Goal: Entertainment & Leisure: Browse casually

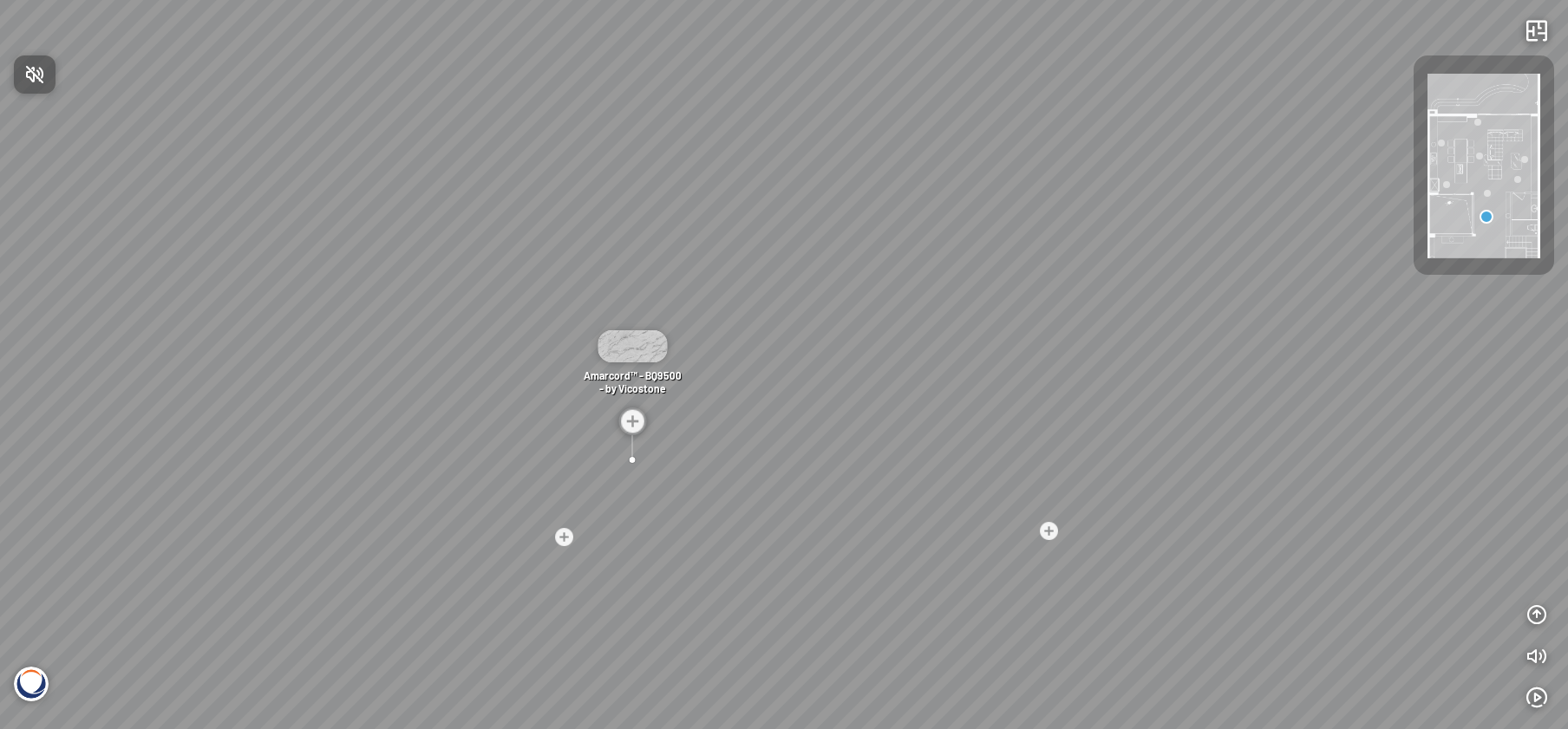
click at [253, 435] on div at bounding box center [784, 364] width 1568 height 729
drag, startPoint x: 274, startPoint y: 481, endPoint x: 904, endPoint y: 447, distance: 630.9
click at [904, 447] on div "Madreperola® - BQ8891 - by [PERSON_NAME] Amarcord™ - BQ9500 - by Vicostone Bahi…" at bounding box center [784, 364] width 1568 height 729
click at [557, 428] on div "Madreperola® - BQ8891 - by Vicostone Amarcord™ - BQ9500 - by Vicostone Bahia™ -…" at bounding box center [784, 364] width 1568 height 729
click at [583, 438] on div "Madreperola® - BQ8891 - by Vicostone Amarcord™ - BQ9500 - by Vicostone Bahia™ -…" at bounding box center [784, 364] width 1568 height 729
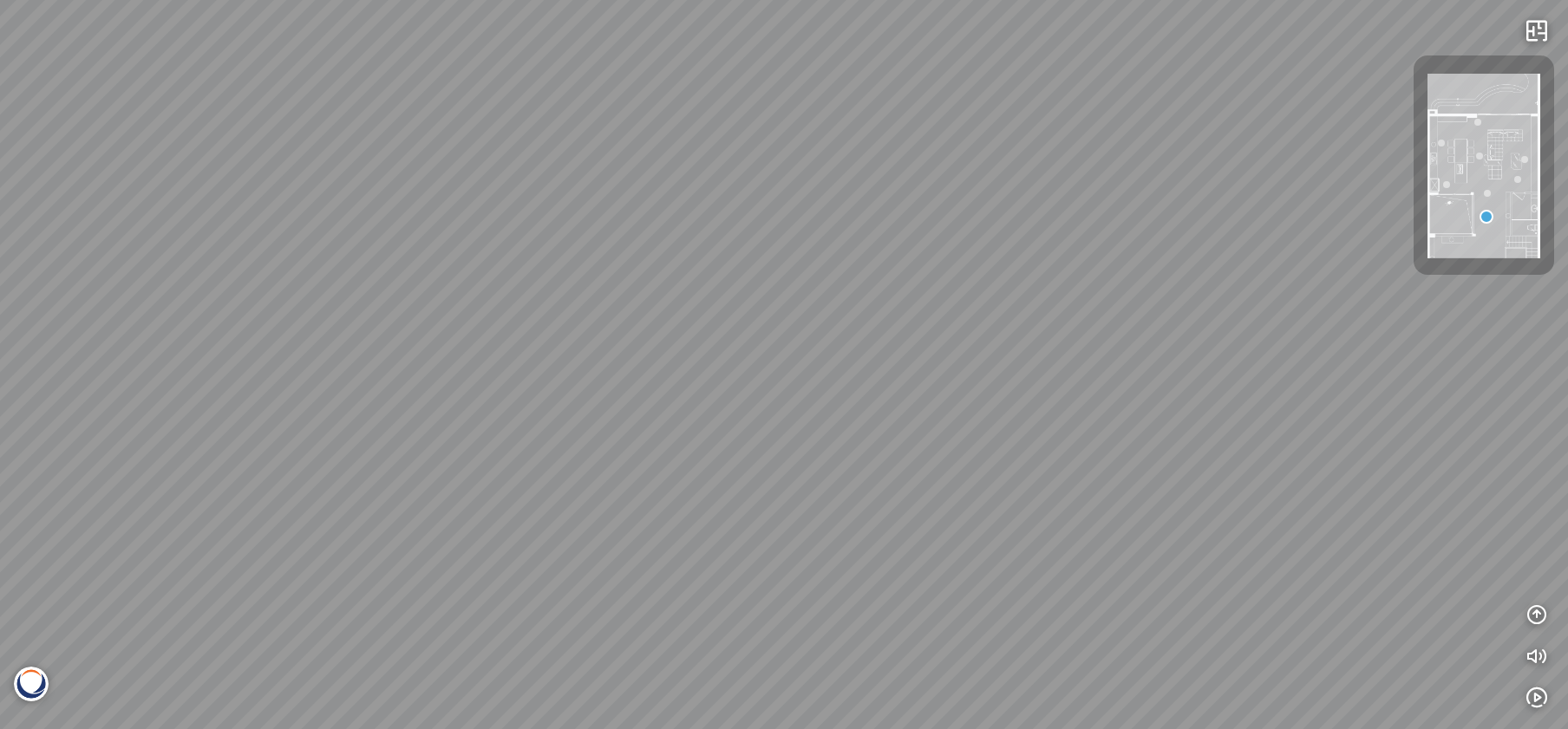
drag, startPoint x: 583, startPoint y: 438, endPoint x: 485, endPoint y: 376, distance: 116.0
click at [485, 376] on div "Madreperola® - BQ8891 - by Vicostone Amarcord™ - BQ9500 - by Vicostone Bahia™ -…" at bounding box center [784, 364] width 1568 height 729
click at [1538, 611] on icon "button" at bounding box center [1537, 614] width 21 height 21
click at [1536, 699] on icon "button" at bounding box center [1537, 698] width 21 height 21
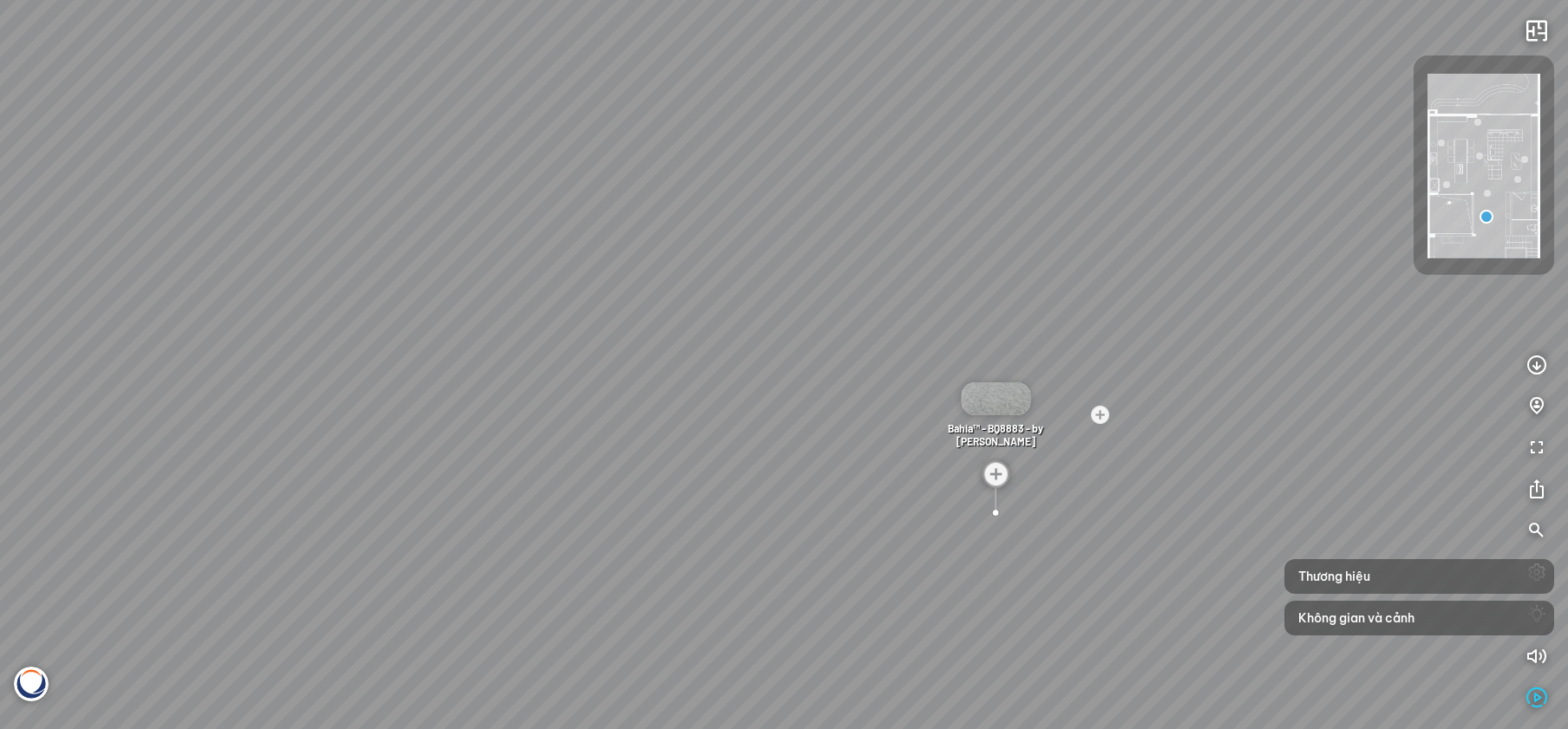
click at [1420, 685] on div "Madreperola® - BQ8891 - by Vicostone Amarcord™ - BQ9500 - by Vicostone Bahia™ -…" at bounding box center [784, 364] width 1568 height 729
click at [1195, 510] on div "Madreperola® - BQ8891 - by Vicostone Amarcord™ - BQ9500 - by Vicostone Bahia™ -…" at bounding box center [784, 364] width 1568 height 729
click at [1452, 211] on img at bounding box center [1484, 166] width 113 height 185
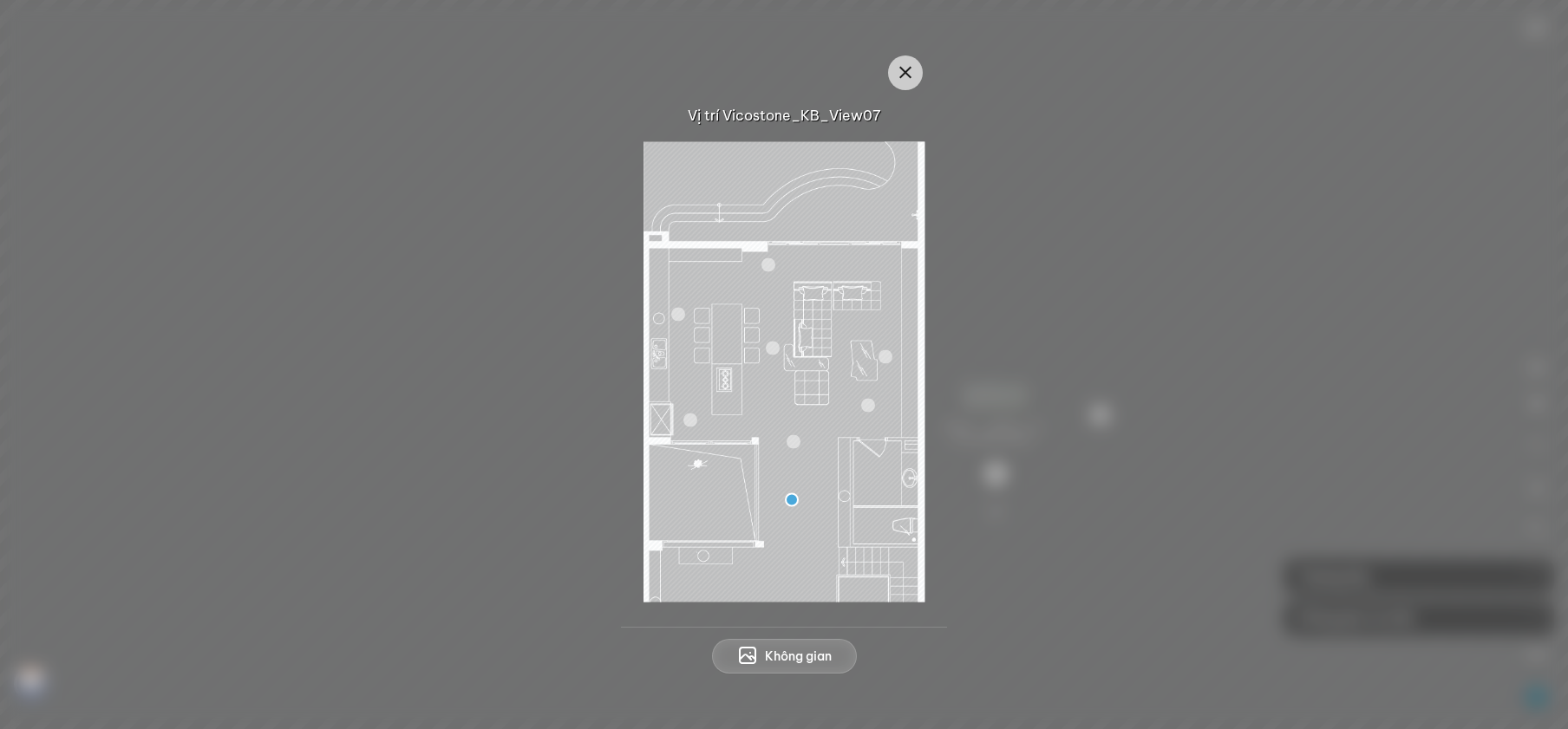
click at [669, 364] on img at bounding box center [784, 371] width 281 height 460
click at [759, 653] on button "Không gian" at bounding box center [784, 656] width 145 height 35
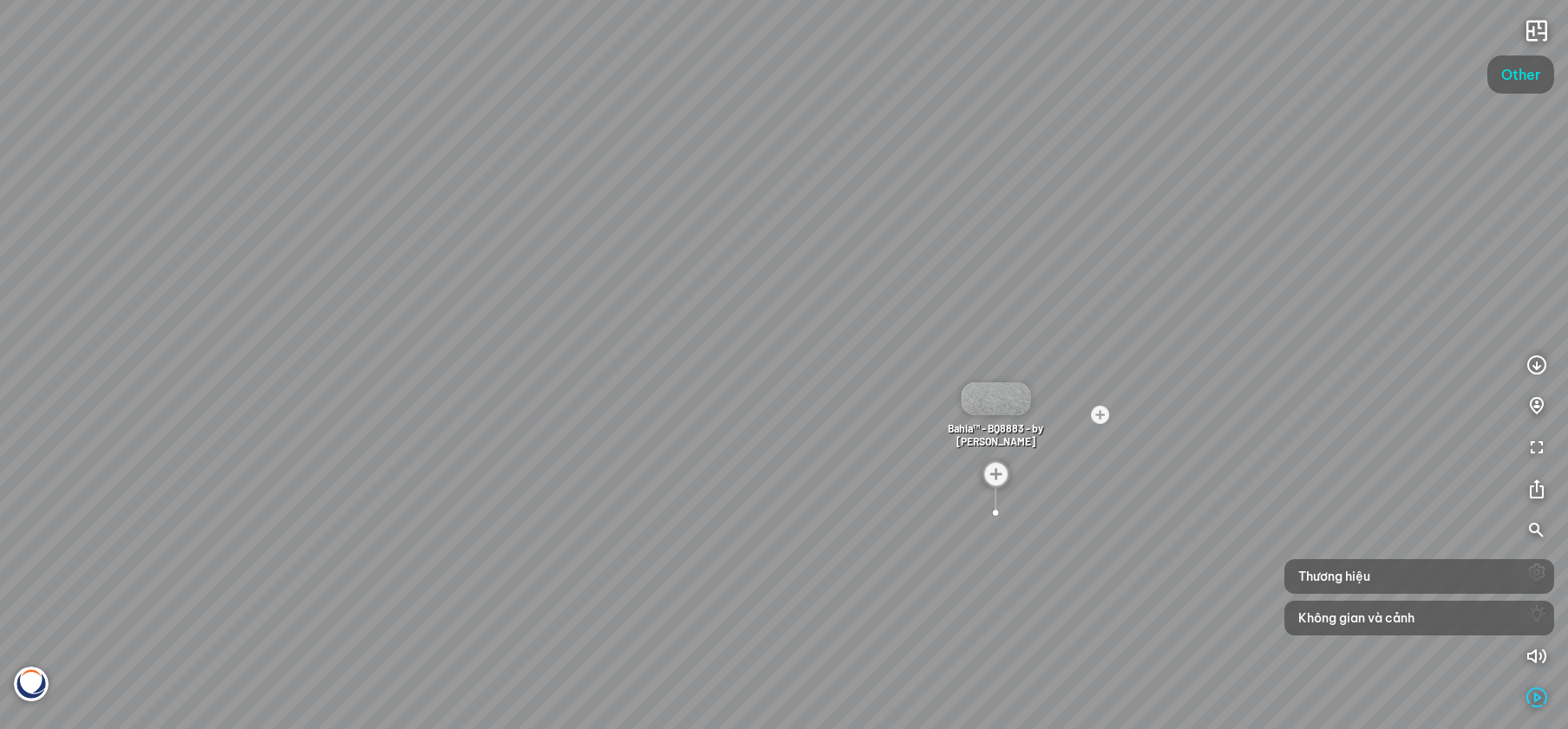
click at [585, 358] on div "Madreperola® - BQ8891 - by Vicostone Amarcord™ - BQ9500 - by Vicostone Bahia™ -…" at bounding box center [784, 364] width 1568 height 729
click at [642, 387] on div "Madreperola® - BQ8891 - by Vicostone Amarcord™ - BQ9500 - by Vicostone Bahia™ -…" at bounding box center [784, 364] width 1568 height 729
drag, startPoint x: 642, startPoint y: 387, endPoint x: 403, endPoint y: 404, distance: 239.6
click at [403, 404] on div "Madreperola® - BQ8891 - by Vicostone Amarcord™ - BQ9500 - by Vicostone Bahia™ -…" at bounding box center [784, 364] width 1568 height 729
click at [844, 383] on img at bounding box center [851, 384] width 27 height 27
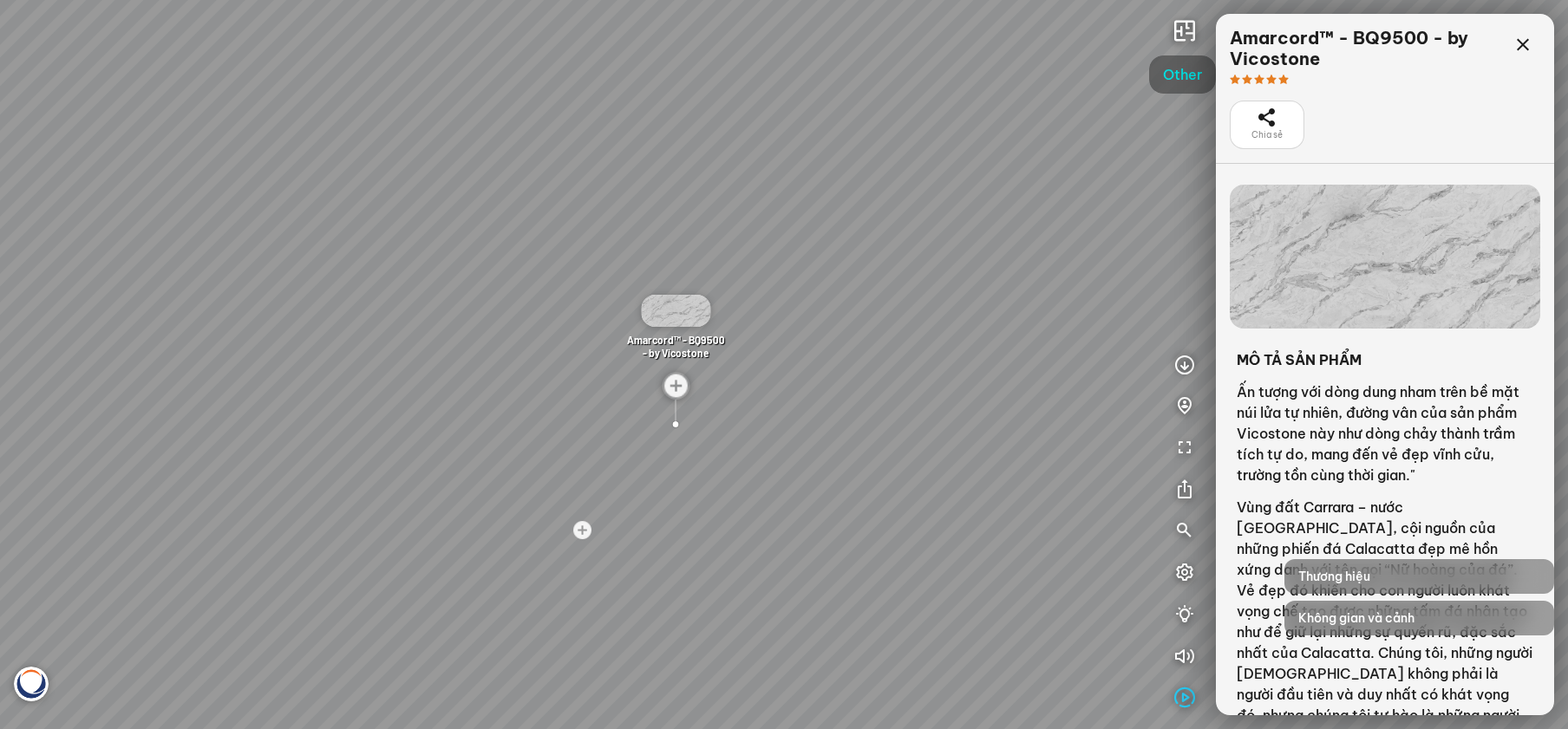
click at [229, 387] on div "Madreperola® - BQ8891 - by Vicostone Amarcord™ - BQ9500 - by Vicostone Bahia™ -…" at bounding box center [784, 364] width 1568 height 729
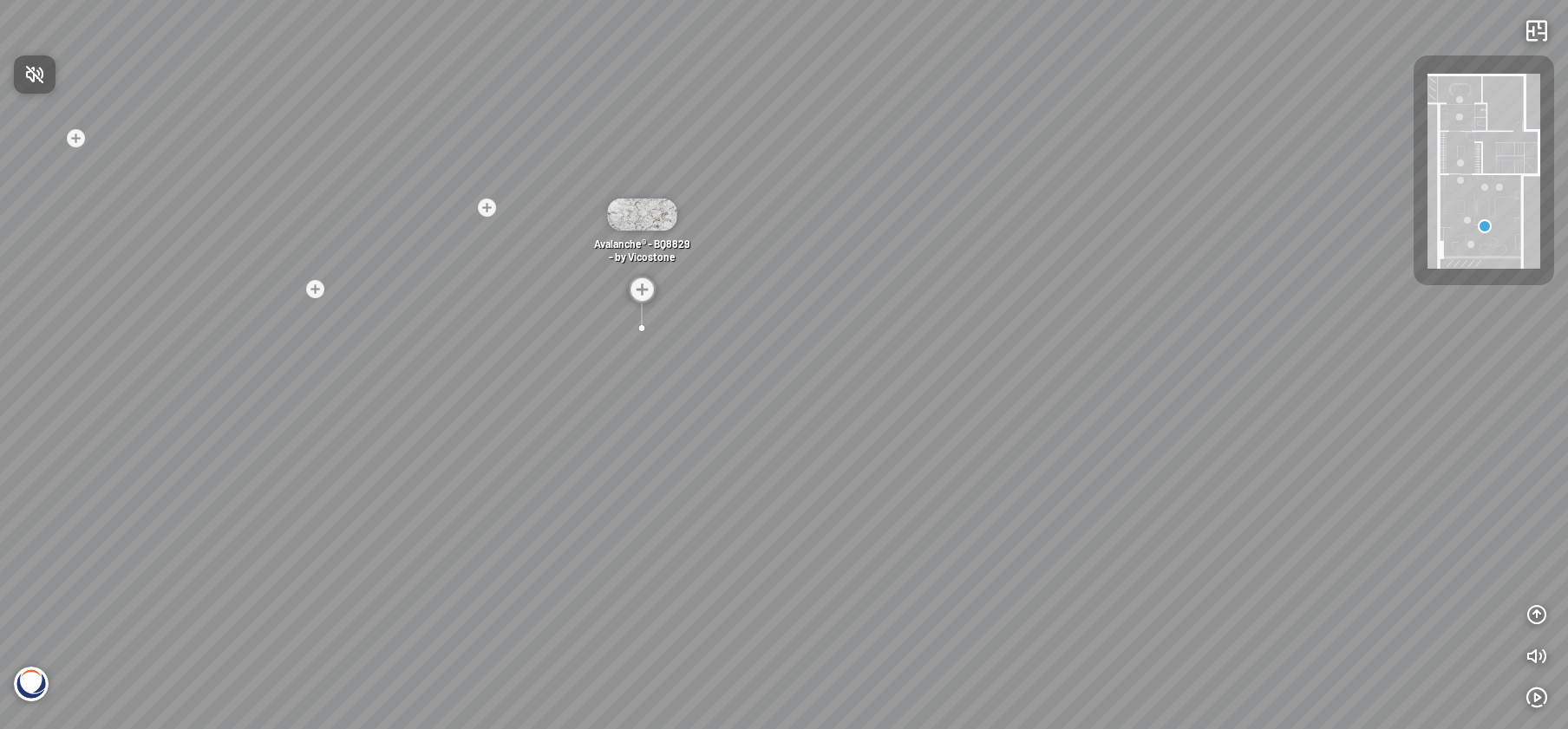
drag, startPoint x: 366, startPoint y: 494, endPoint x: 553, endPoint y: 398, distance: 210.2
click at [553, 398] on div at bounding box center [784, 364] width 1568 height 729
drag, startPoint x: 211, startPoint y: 380, endPoint x: 597, endPoint y: 453, distance: 392.8
click at [597, 461] on div "Nero Marquina® - BQ8740 - by Vicostone Nero Marquina® - BQ8740 - by Vicostone A…" at bounding box center [784, 364] width 1568 height 729
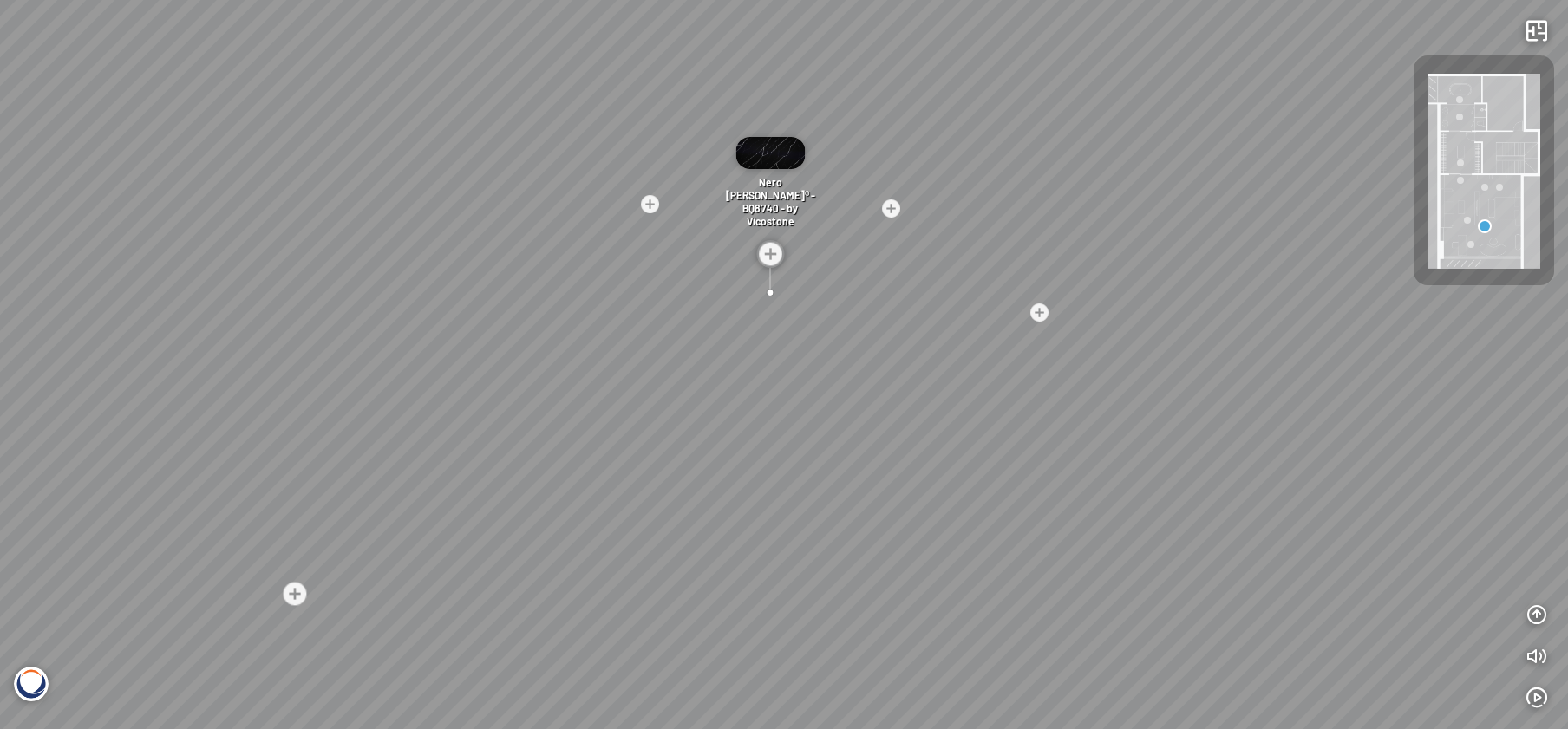
click at [1514, 154] on img at bounding box center [1484, 171] width 113 height 195
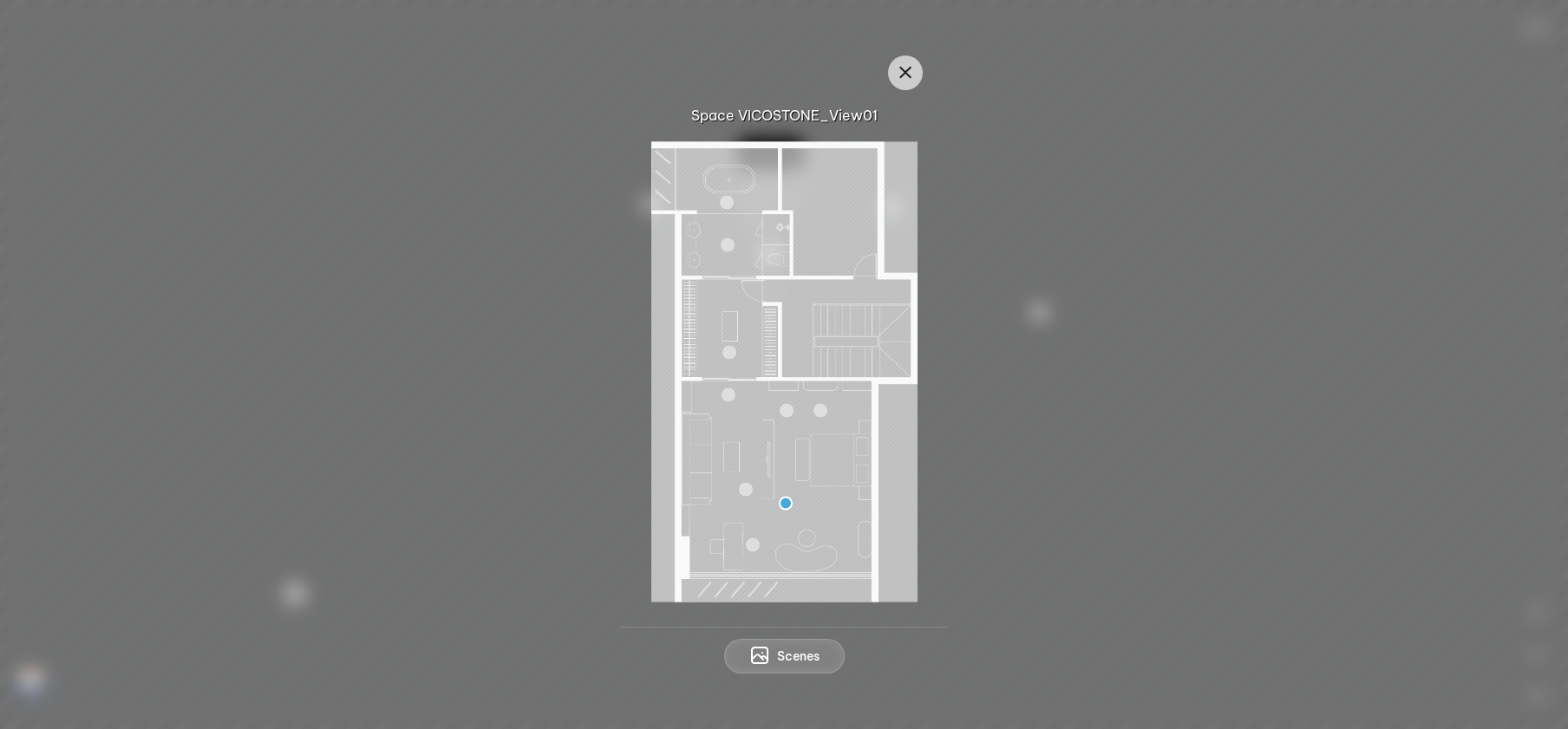
click at [714, 240] on img at bounding box center [784, 371] width 266 height 460
